Goal: Find specific page/section: Find specific page/section

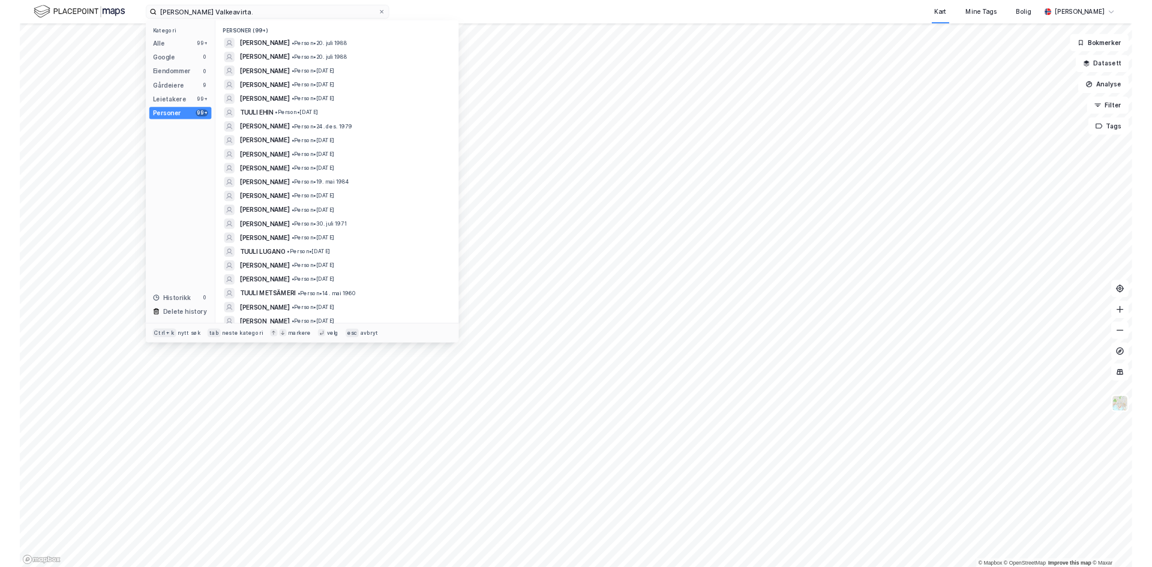
scroll to position [120, 0]
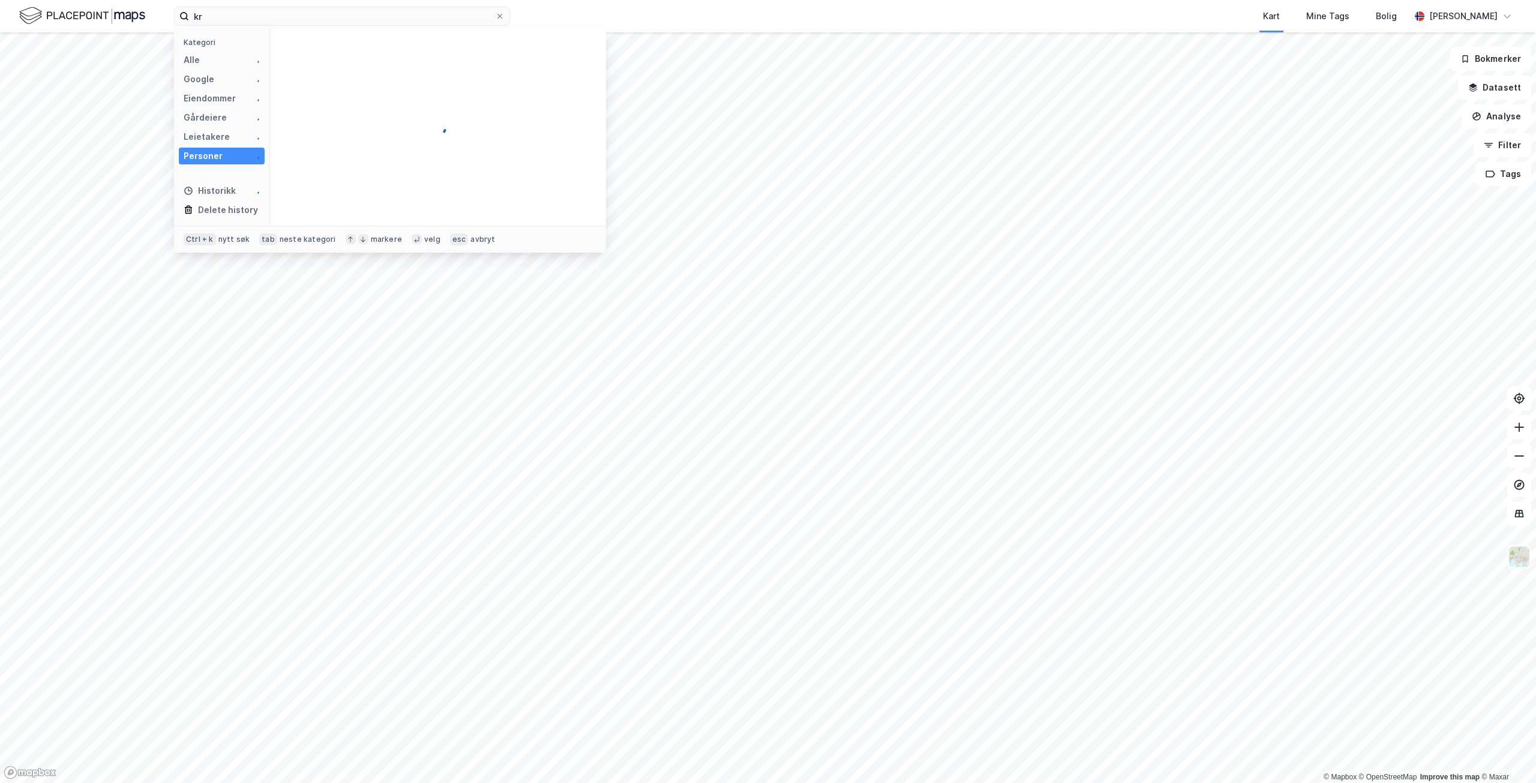
type input "k"
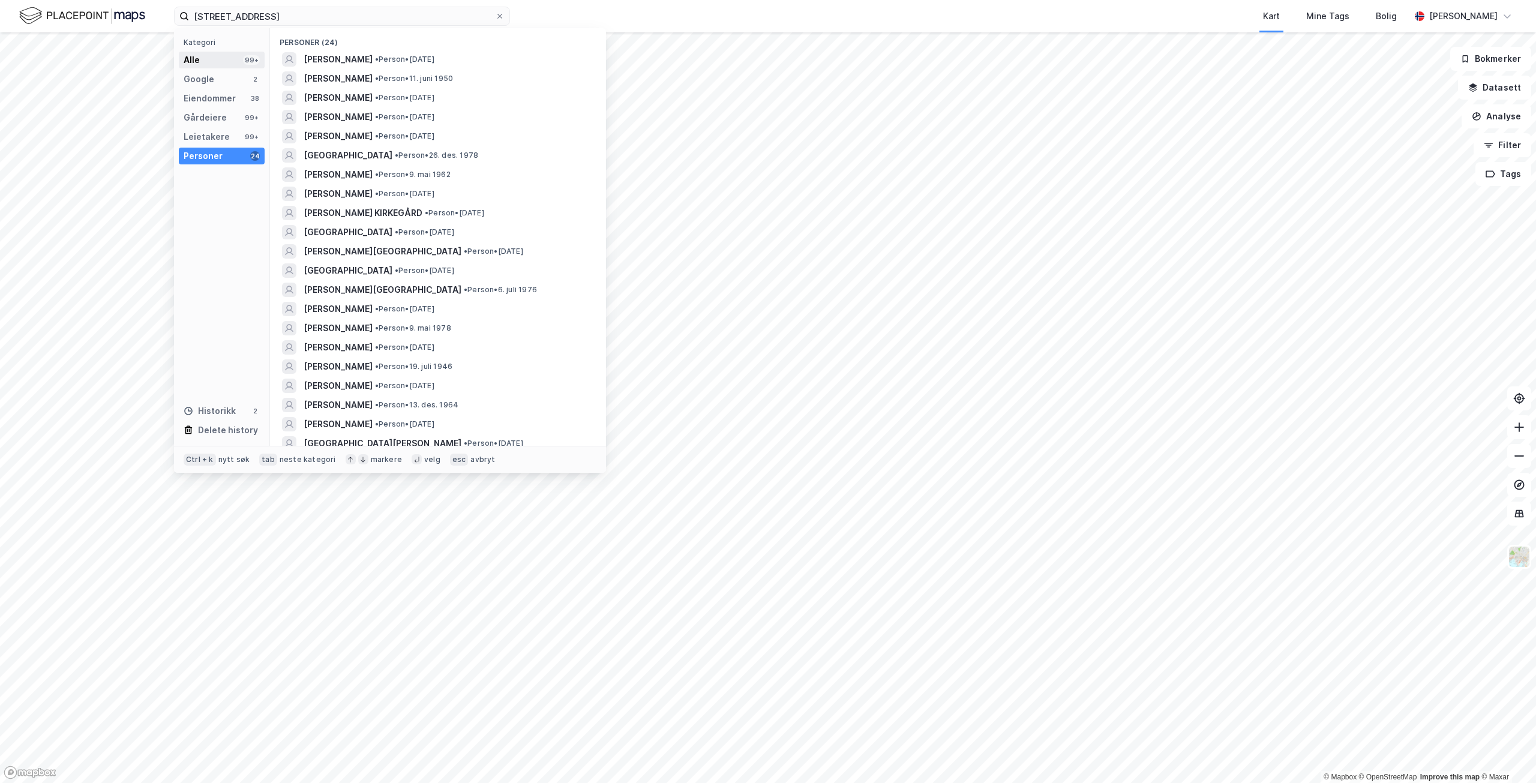
click at [207, 63] on div "Alle 99+" at bounding box center [222, 60] width 86 height 17
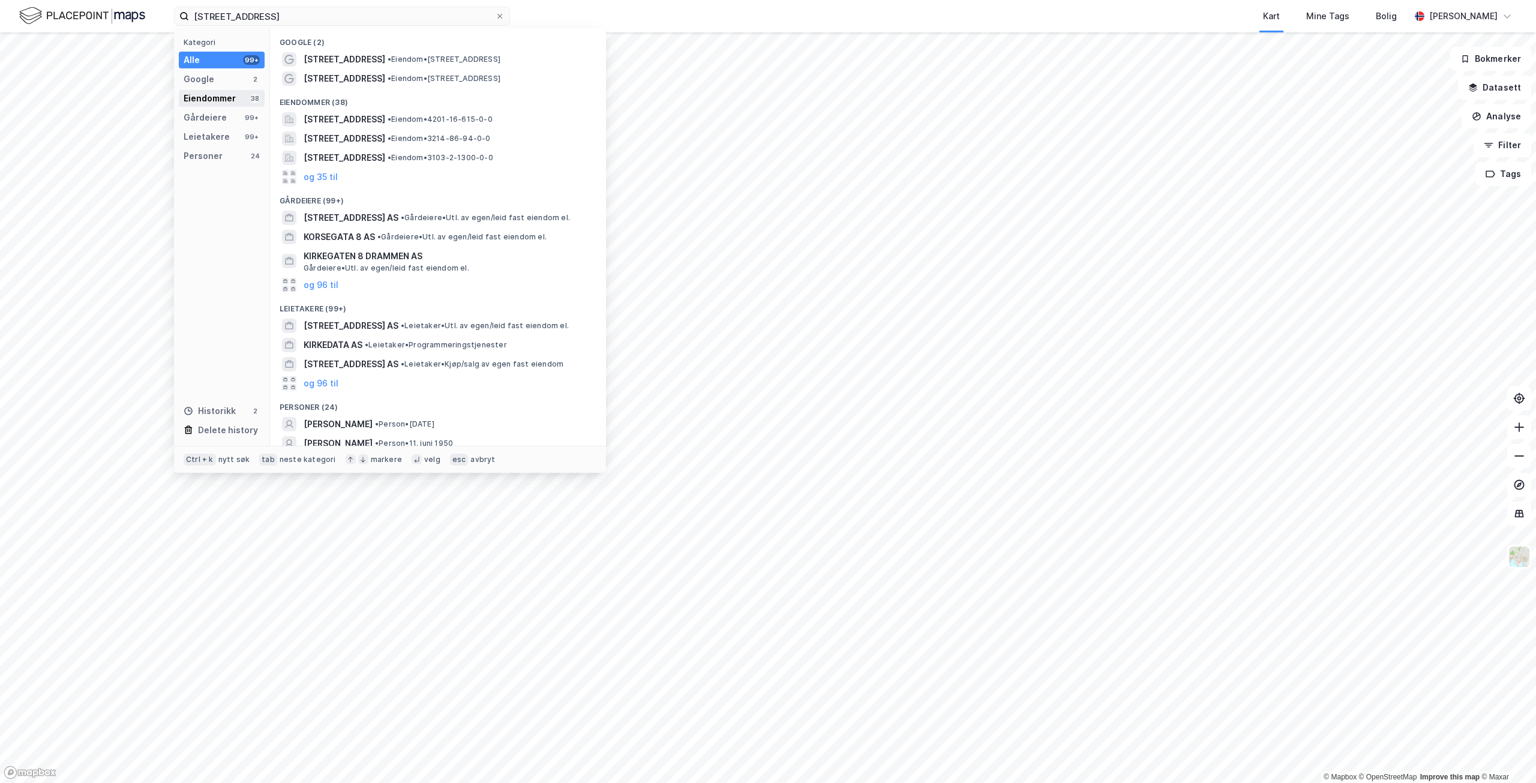
click at [223, 94] on div "Eiendommer" at bounding box center [210, 98] width 52 height 14
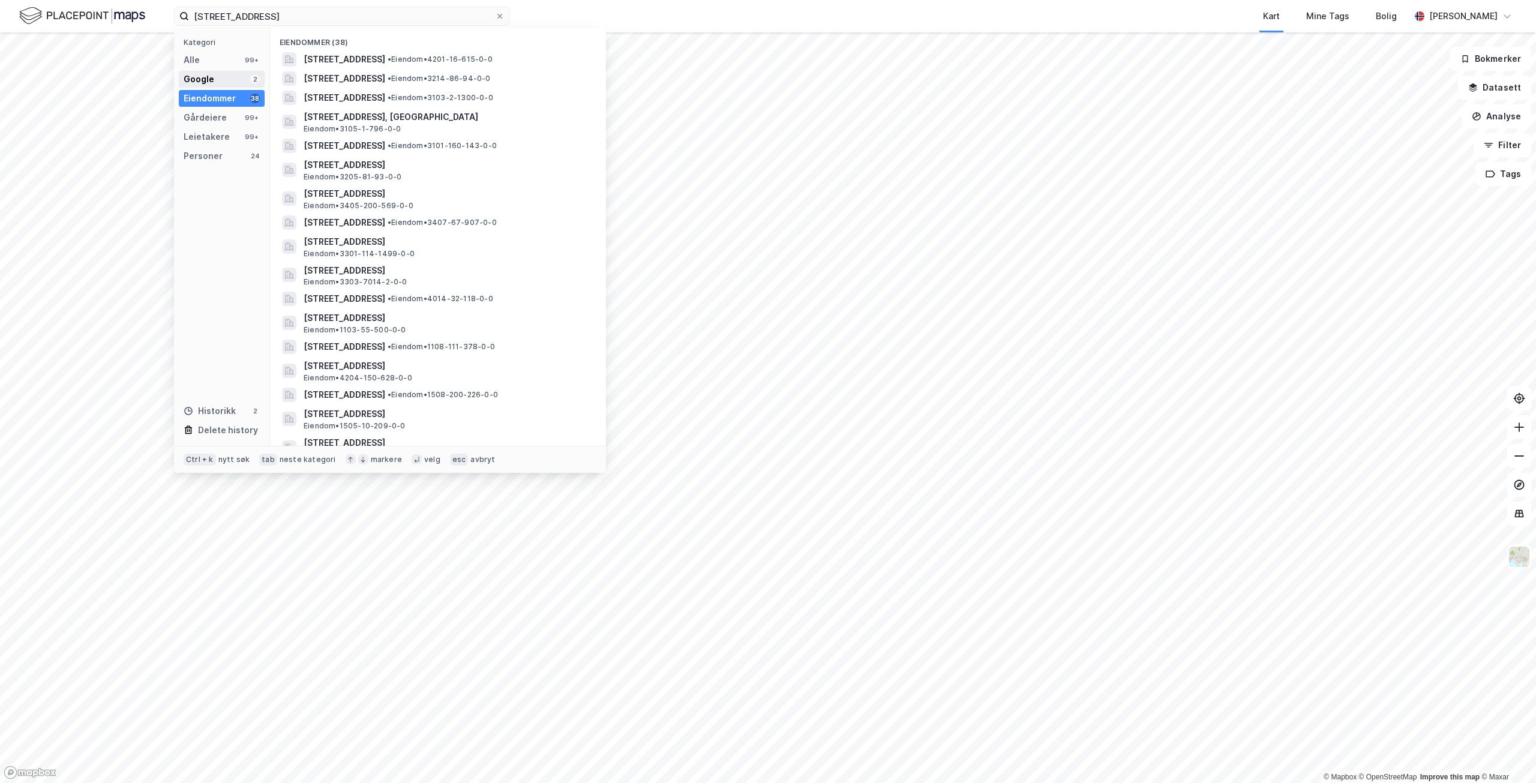
click at [220, 76] on div "Google 2" at bounding box center [222, 79] width 86 height 17
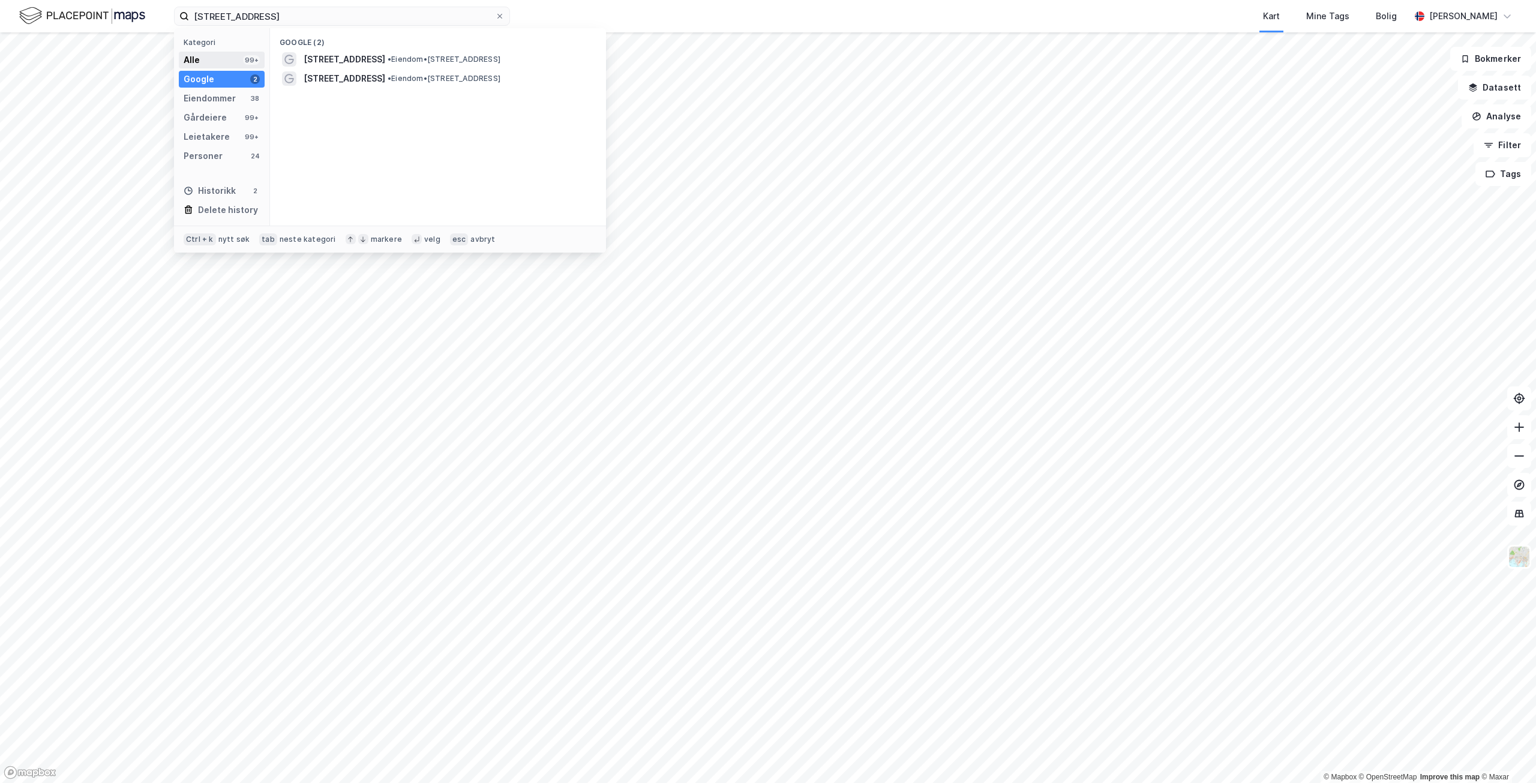
click at [225, 58] on div "Alle 99+" at bounding box center [222, 60] width 86 height 17
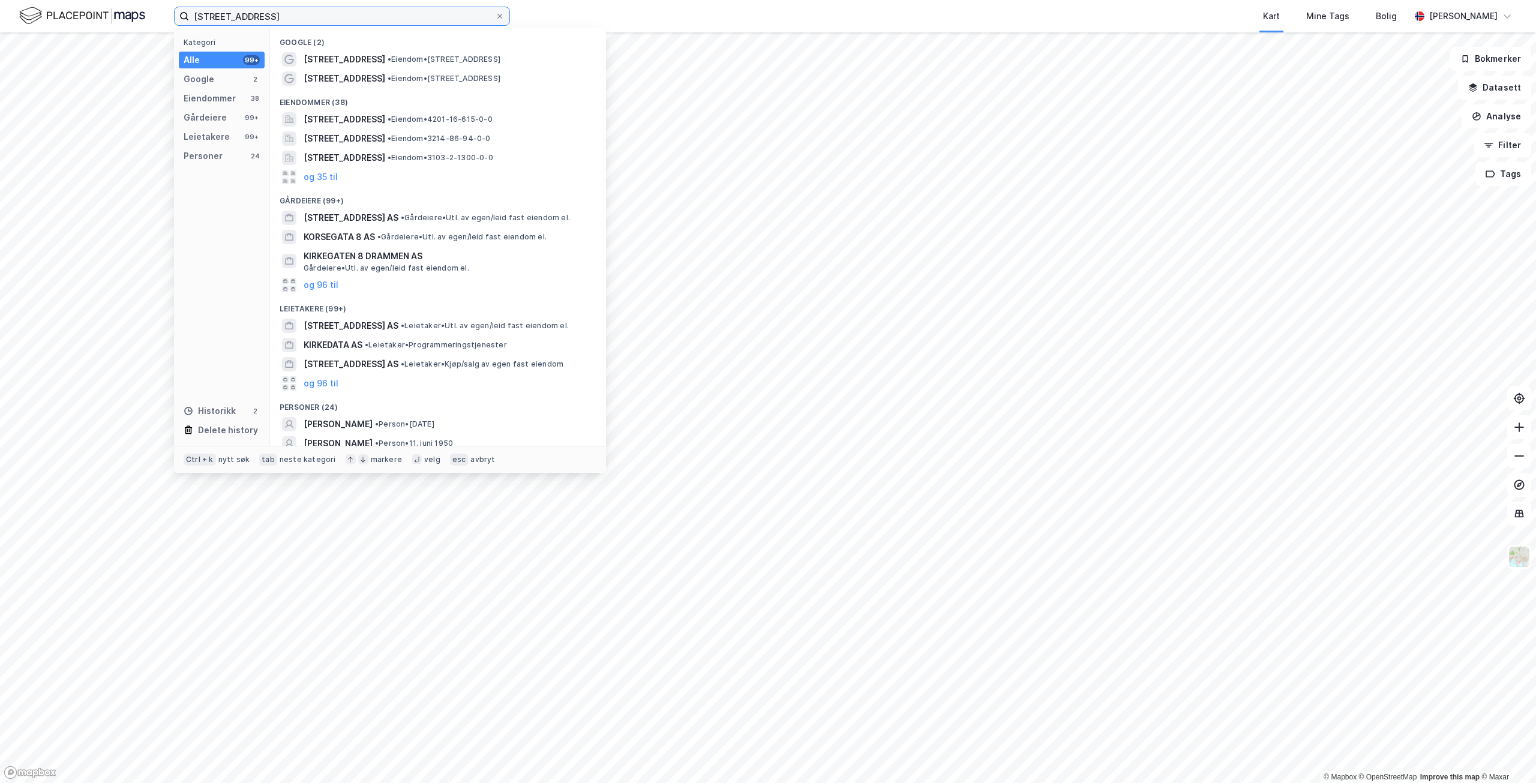
click at [262, 14] on input "[STREET_ADDRESS]" at bounding box center [342, 16] width 306 height 18
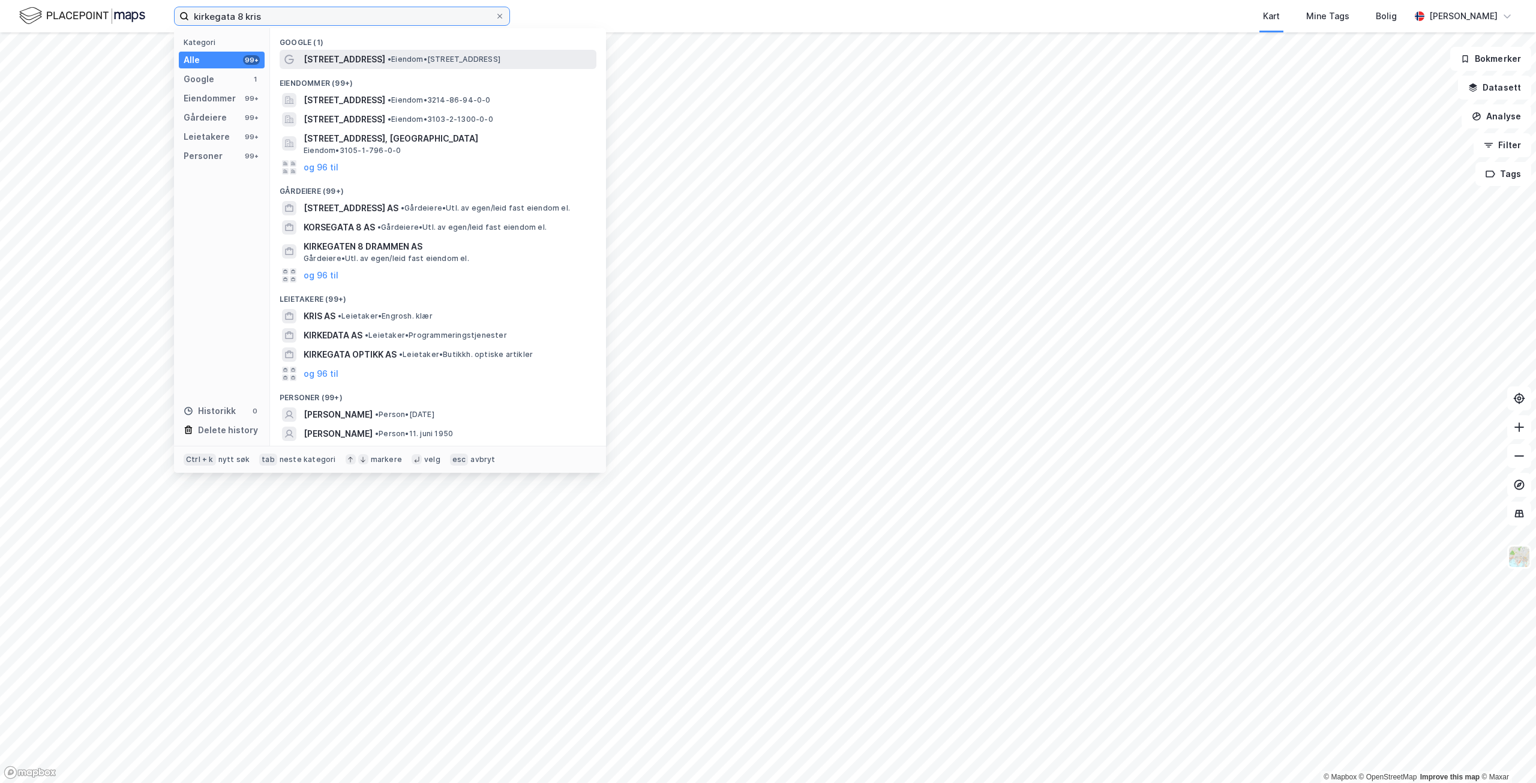
type input "kirkegata 8 kris"
click at [388, 59] on span "•" at bounding box center [390, 59] width 4 height 9
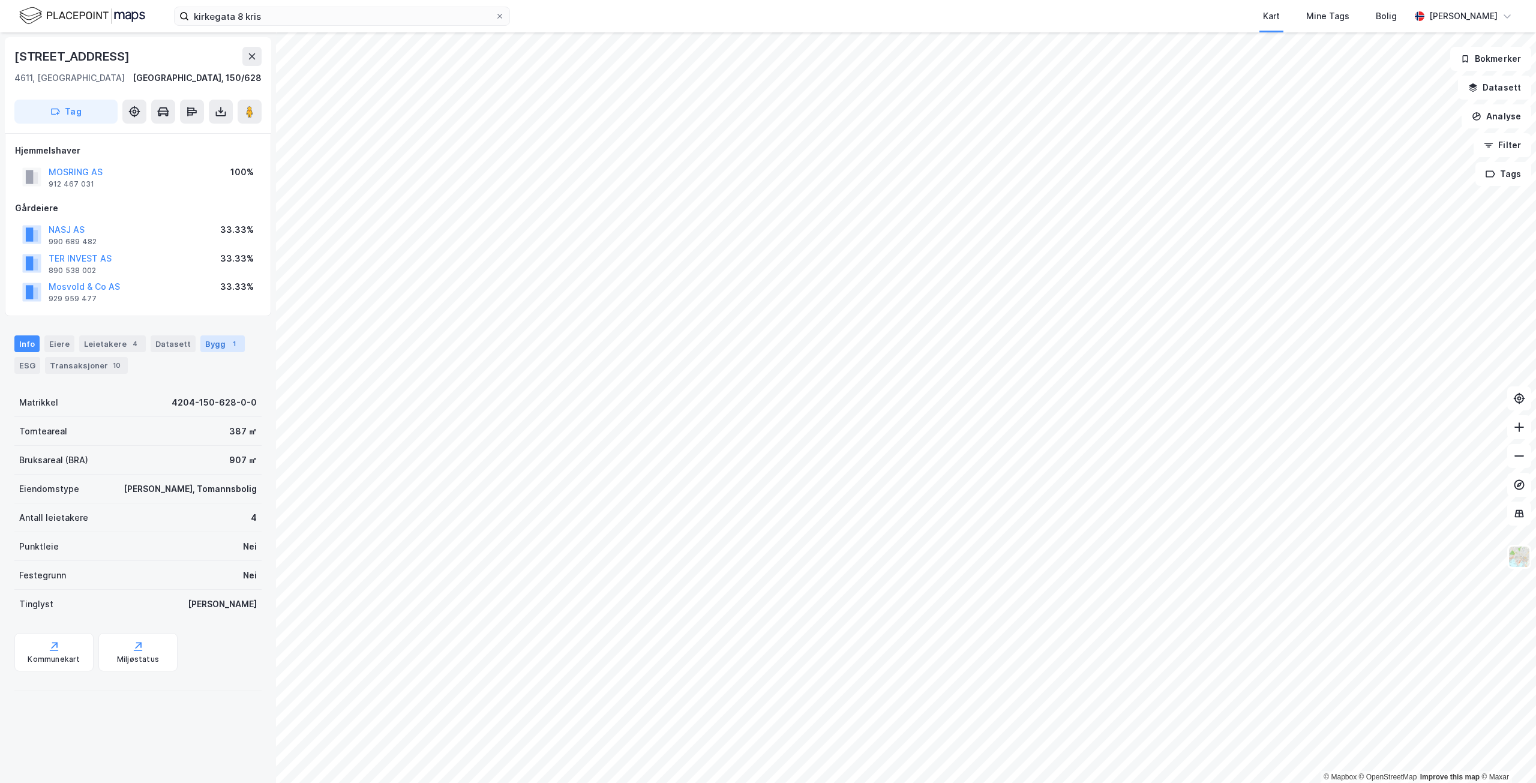
click at [203, 339] on div "Bygg 1" at bounding box center [222, 343] width 44 height 17
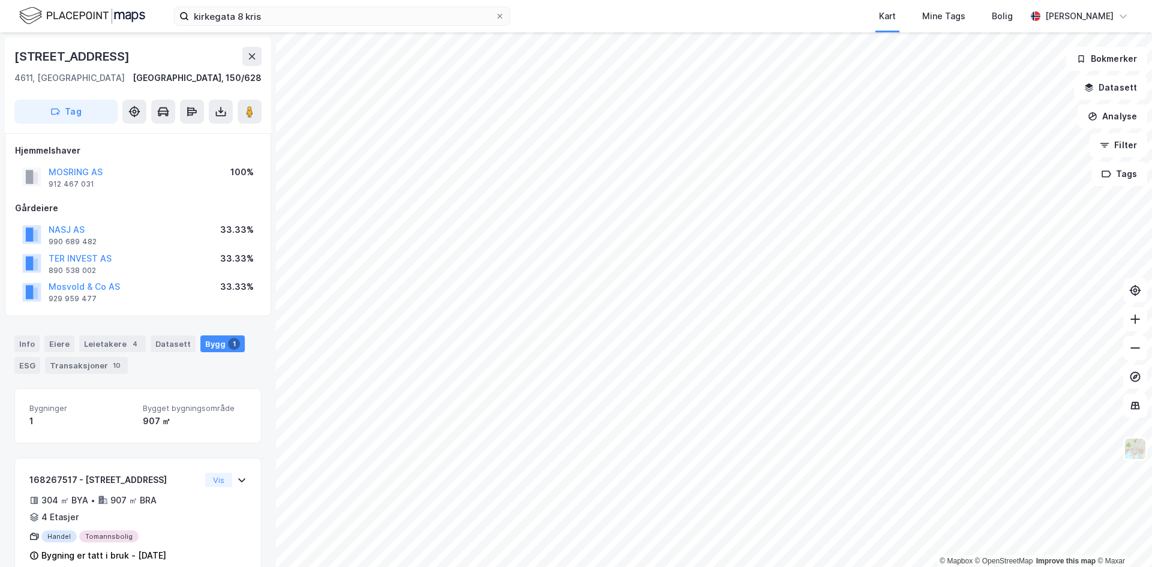
scroll to position [25, 0]
